Goal: Task Accomplishment & Management: Complete application form

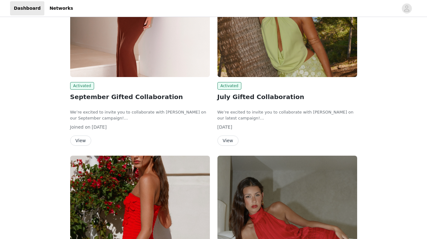
scroll to position [134, 0]
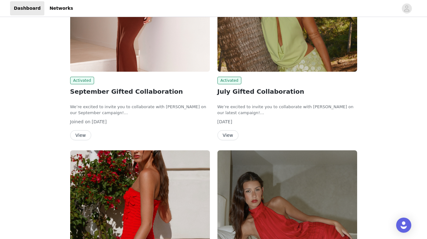
click at [84, 137] on button "View" at bounding box center [80, 135] width 21 height 10
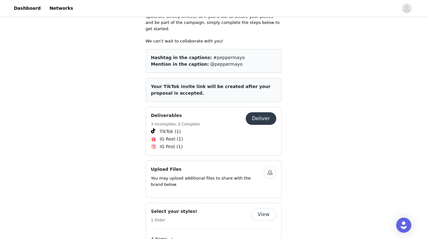
scroll to position [284, 0]
click at [257, 113] on button "Deliver" at bounding box center [261, 119] width 31 height 13
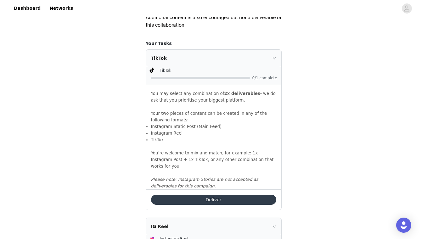
scroll to position [468, 0]
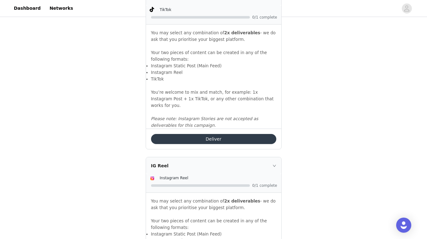
click at [226, 140] on button "Deliver" at bounding box center [213, 139] width 125 height 10
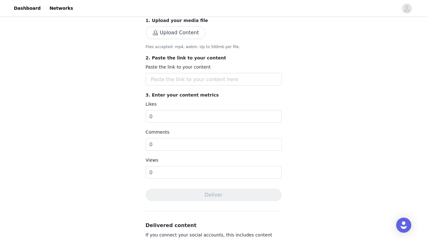
scroll to position [132, 0]
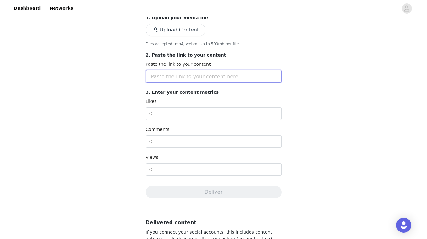
click at [164, 77] on input "text" at bounding box center [214, 76] width 136 height 13
click at [185, 77] on input "text" at bounding box center [214, 76] width 136 height 13
paste input "[URL][DOMAIN_NAME]"
type input "[URL][DOMAIN_NAME]"
click at [175, 113] on input "0" at bounding box center [214, 113] width 136 height 13
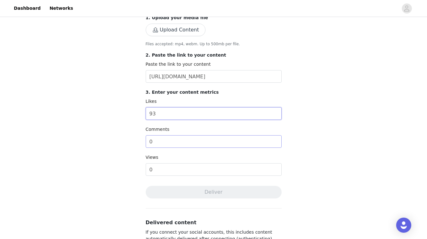
type input "93"
click at [157, 138] on input "0" at bounding box center [214, 141] width 136 height 13
type input "20"
click at [169, 174] on input "0" at bounding box center [214, 169] width 136 height 13
type input "3500"
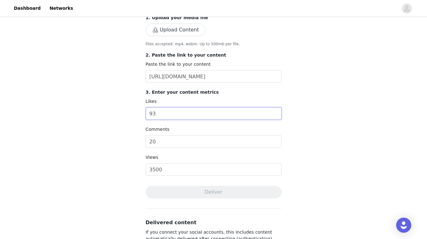
click at [190, 115] on input "93" at bounding box center [214, 113] width 136 height 13
click at [175, 80] on input "[URL][DOMAIN_NAME]" at bounding box center [214, 76] width 136 height 13
click at [119, 80] on div "Complete Task Back Save time by connecting your TikTok account. This automatica…" at bounding box center [213, 88] width 427 height 402
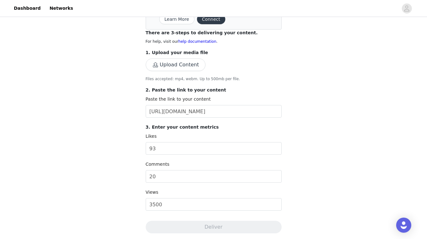
click at [172, 67] on button "Upload Content" at bounding box center [176, 65] width 60 height 13
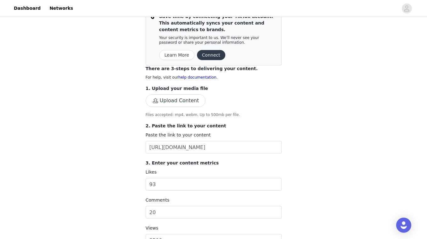
click at [171, 99] on button "Upload Content" at bounding box center [176, 100] width 60 height 13
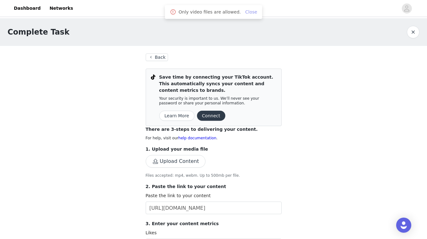
scroll to position [0, 0]
click at [246, 12] on link "Close" at bounding box center [251, 11] width 12 height 5
click at [152, 59] on button "Back" at bounding box center [157, 58] width 23 height 8
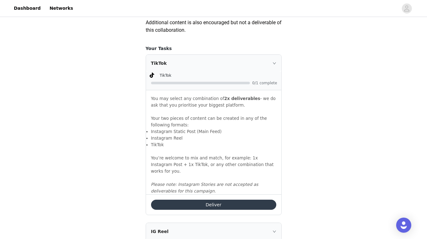
scroll to position [403, 0]
